Goal: Task Accomplishment & Management: Manage account settings

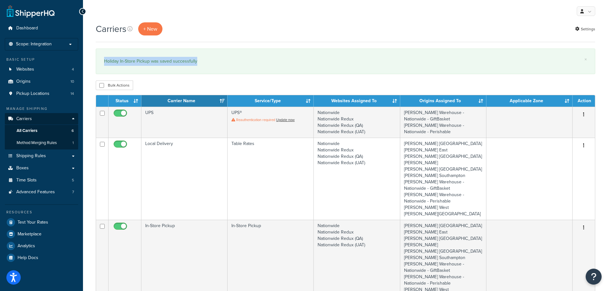
drag, startPoint x: 204, startPoint y: 63, endPoint x: 103, endPoint y: 62, distance: 100.5
click at [103, 62] on div "× Holiday In-Store Pickup was saved successfully" at bounding box center [345, 62] width 499 height 26
click at [221, 18] on div "My Profile Billing Global Settings Contact Us Logout" at bounding box center [345, 11] width 525 height 22
click at [83, 12] on icon at bounding box center [82, 11] width 3 height 4
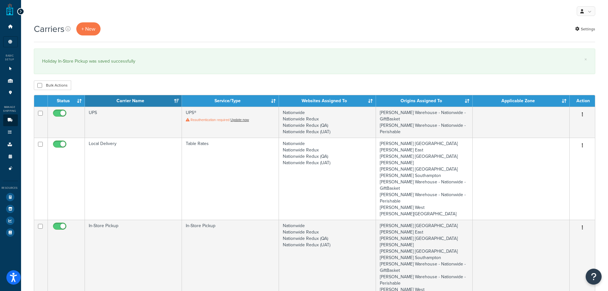
click at [19, 13] on icon at bounding box center [20, 11] width 3 height 4
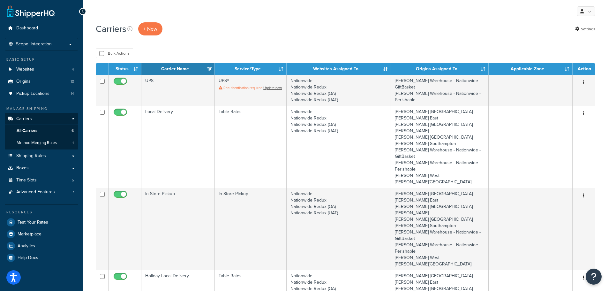
click at [362, 22] on div "Carriers + New Settings" at bounding box center [345, 28] width 499 height 13
